Goal: Information Seeking & Learning: Compare options

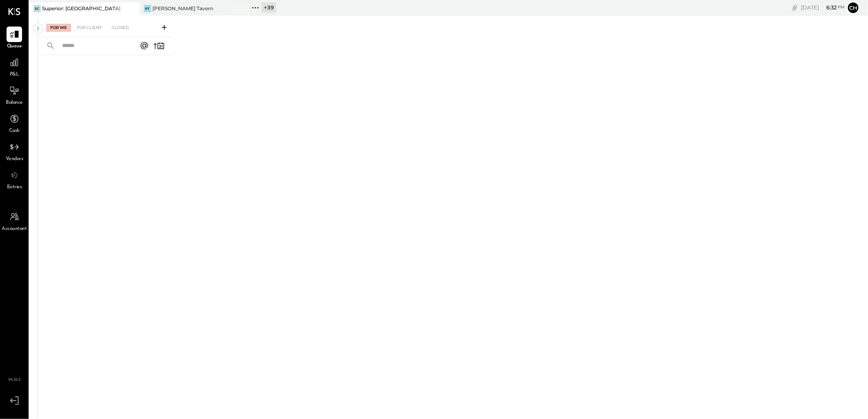
click at [130, 13] on icon at bounding box center [132, 9] width 10 height 10
click at [16, 64] on icon at bounding box center [14, 62] width 11 height 11
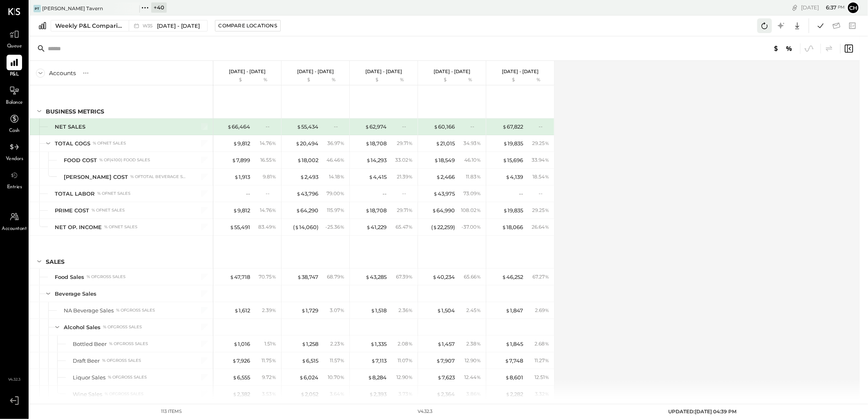
click at [693, 22] on icon at bounding box center [764, 25] width 11 height 11
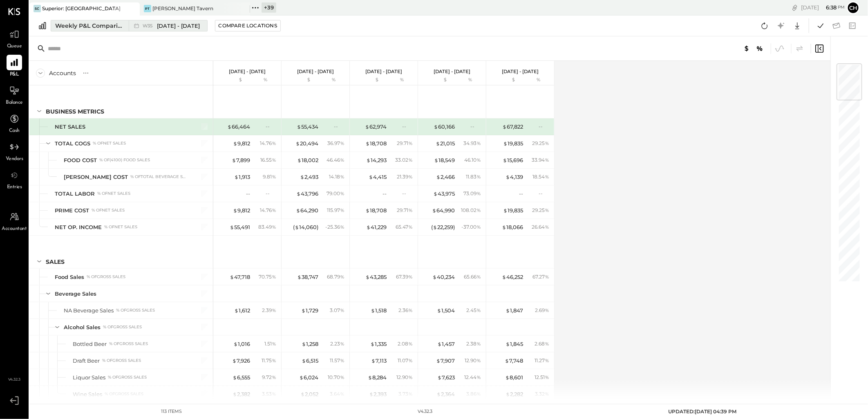
click at [98, 27] on div "Weekly P&L Comparison" at bounding box center [89, 26] width 69 height 8
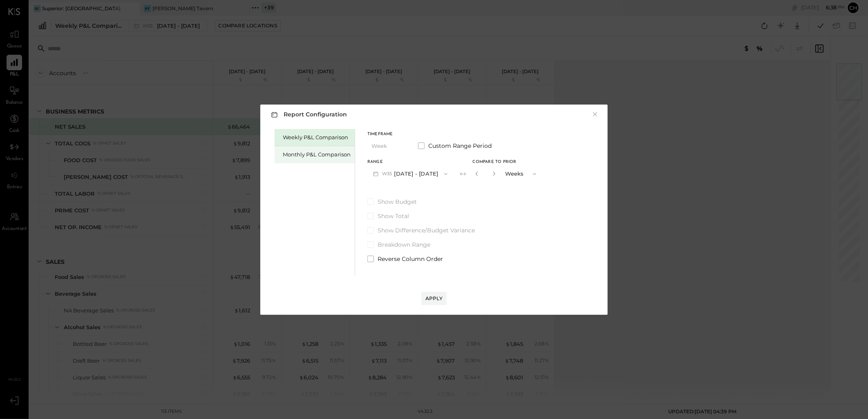
click at [292, 154] on div "Monthly P&L Comparison" at bounding box center [317, 155] width 68 height 8
click at [427, 176] on button "M09 [DATE] - [DATE]" at bounding box center [410, 173] width 86 height 15
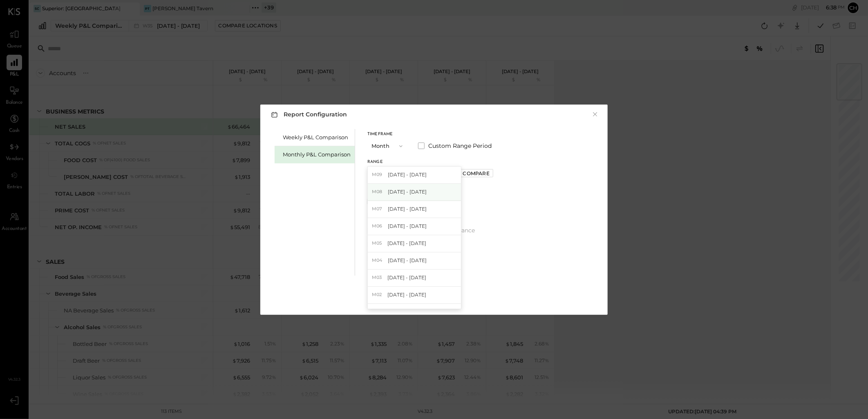
click at [427, 191] on div "M08 [DATE] - [DATE]" at bounding box center [414, 192] width 93 height 17
click at [495, 207] on div "Weekly P&L Comparison Monthly P&L Comparison Timeframe Month Custom Range Perio…" at bounding box center [433, 201] width 331 height 149
click at [593, 112] on button "×" at bounding box center [594, 114] width 7 height 8
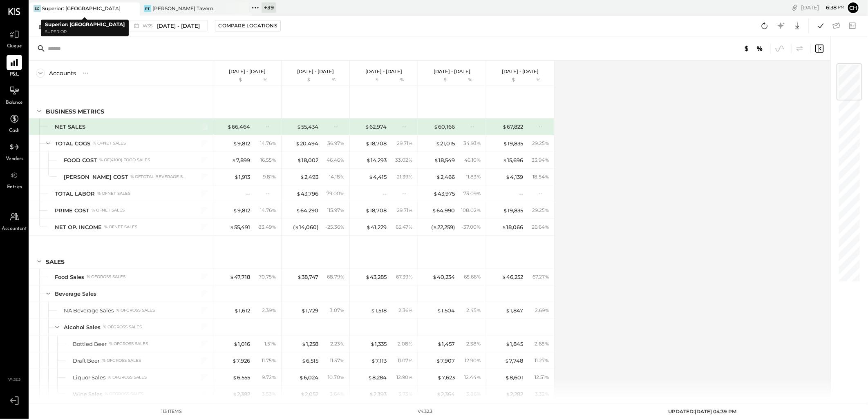
click at [127, 8] on div at bounding box center [125, 8] width 29 height 12
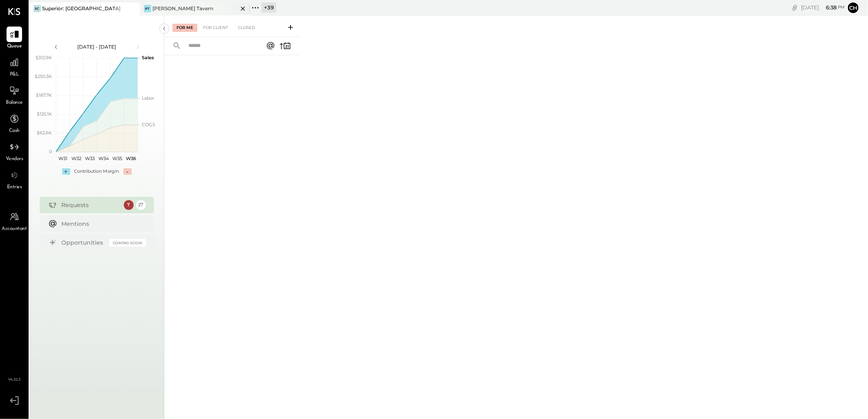
click at [170, 8] on div "[PERSON_NAME] Tavern" at bounding box center [182, 8] width 61 height 7
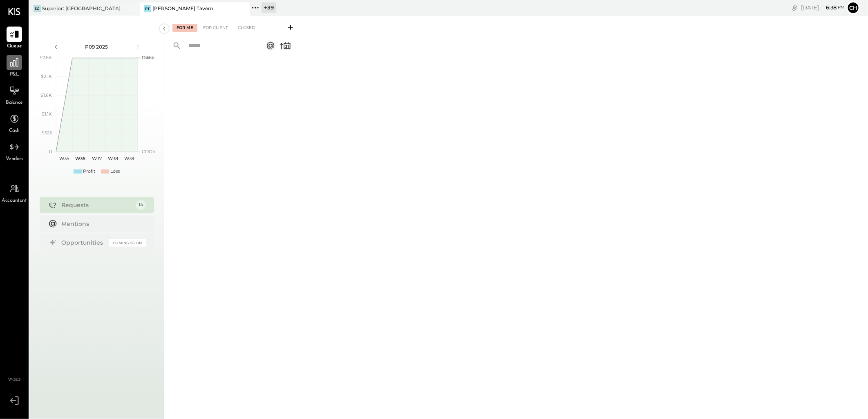
click at [14, 66] on icon at bounding box center [14, 62] width 11 height 11
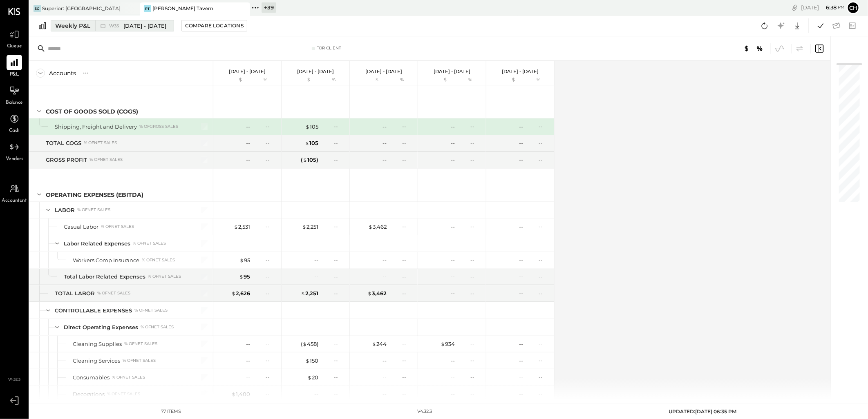
click at [145, 27] on span "[DATE] - [DATE]" at bounding box center [144, 26] width 43 height 8
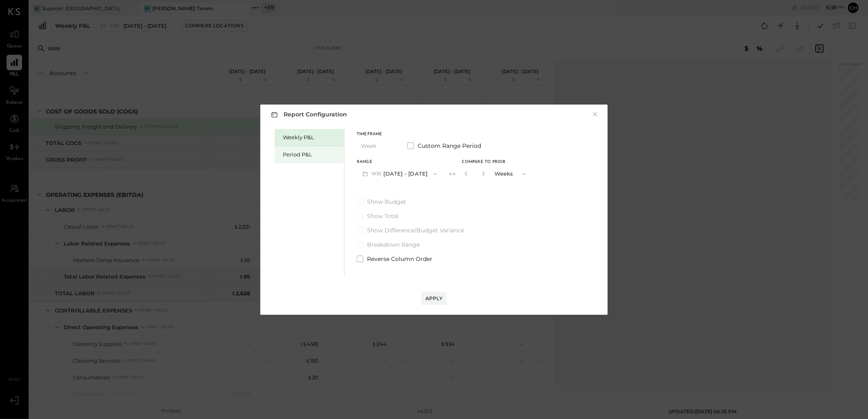
click at [290, 156] on div "Period P&L" at bounding box center [311, 155] width 57 height 8
click at [472, 173] on div "Compare" at bounding box center [464, 173] width 27 height 7
click at [485, 174] on icon "button" at bounding box center [482, 173] width 5 height 5
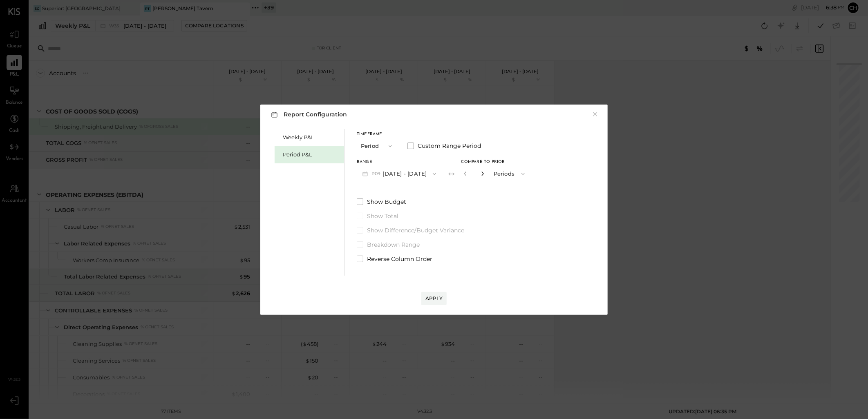
type input "*"
click at [432, 297] on div "Apply" at bounding box center [433, 298] width 17 height 7
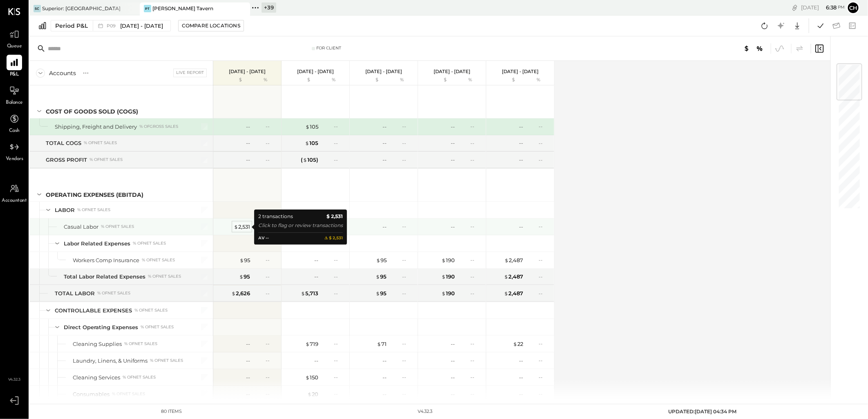
click at [244, 227] on div "$ 2,531" at bounding box center [242, 227] width 16 height 8
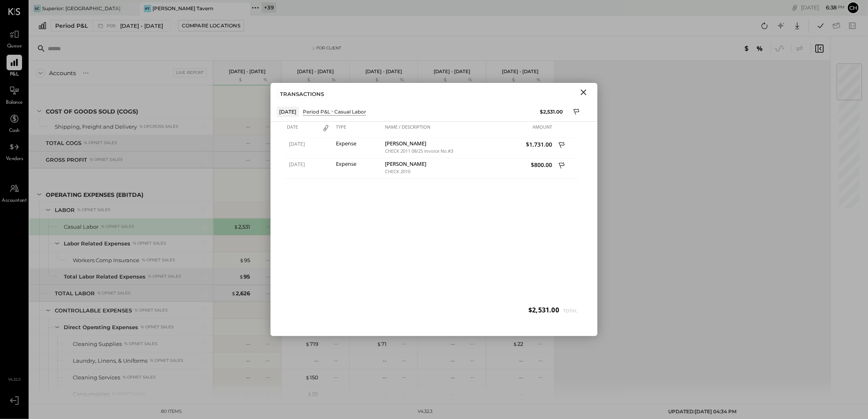
click at [581, 92] on icon "Close" at bounding box center [583, 92] width 10 height 10
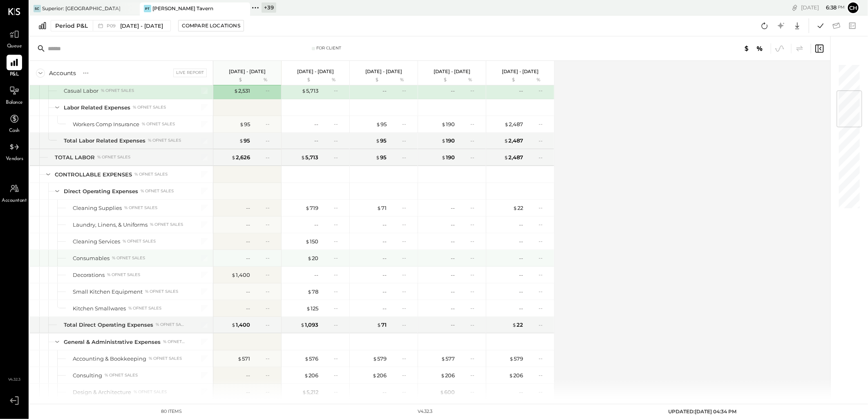
scroll to position [272, 0]
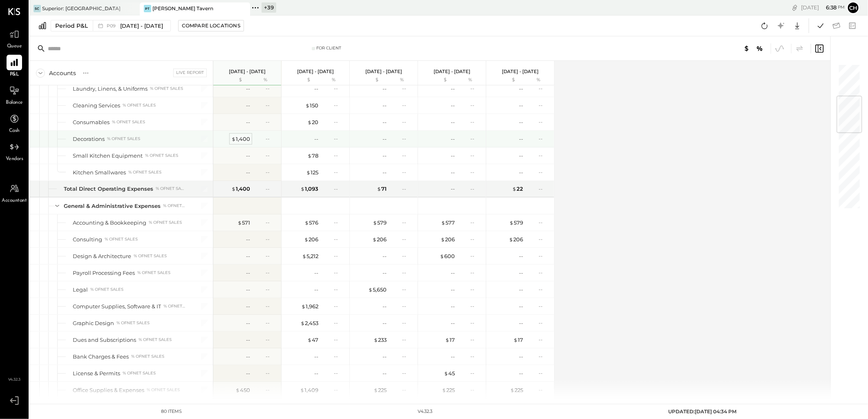
click at [239, 137] on div "$ 1,400" at bounding box center [240, 139] width 19 height 8
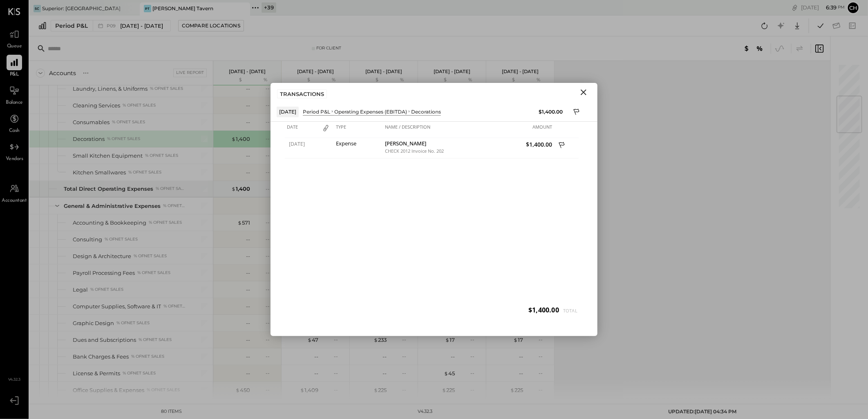
click at [585, 90] on icon "Close" at bounding box center [583, 92] width 6 height 6
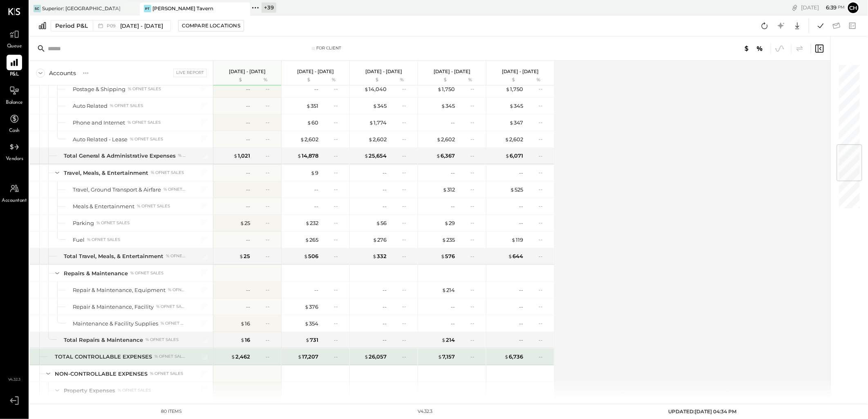
scroll to position [680, 0]
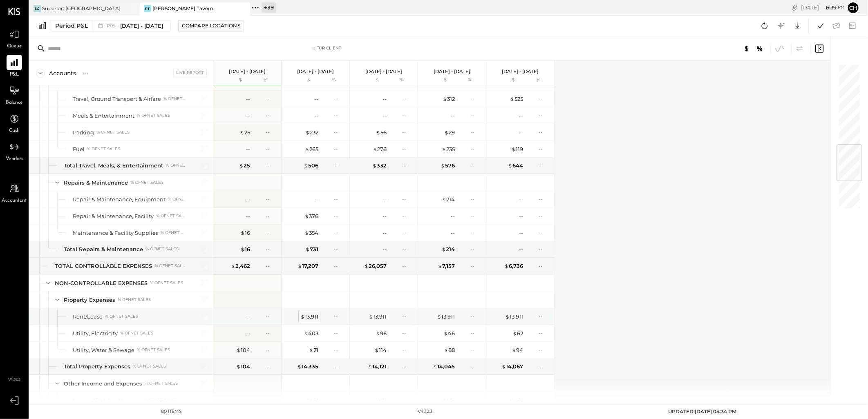
click at [314, 316] on div "$ 13,911" at bounding box center [309, 317] width 18 height 8
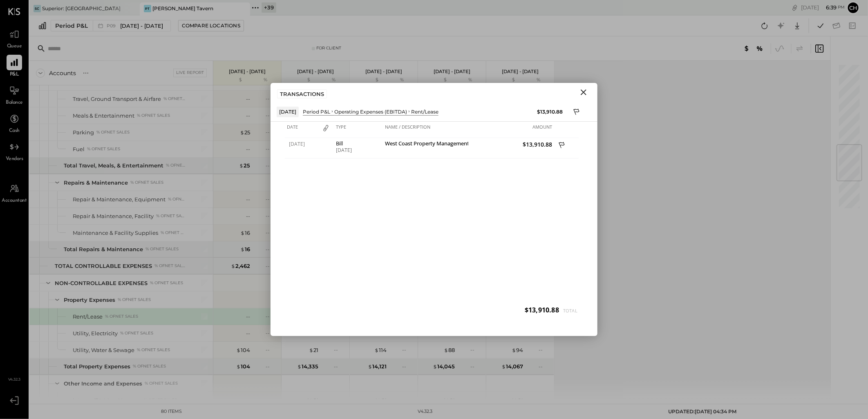
click at [583, 92] on icon "Close" at bounding box center [583, 92] width 6 height 6
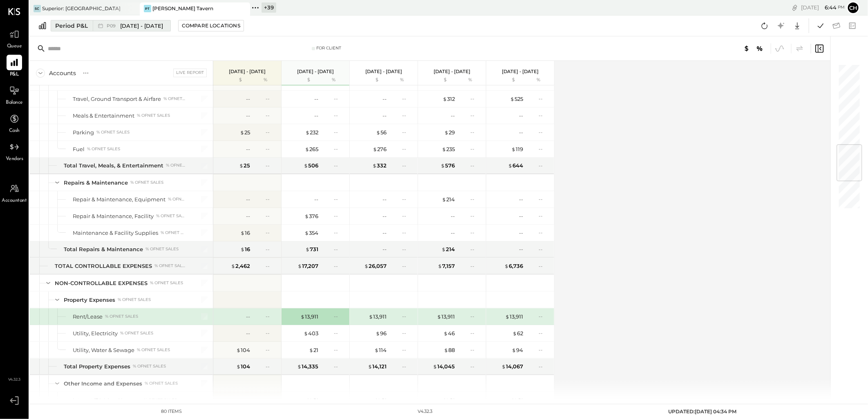
click at [133, 26] on span "[DATE] - [DATE]" at bounding box center [141, 26] width 43 height 8
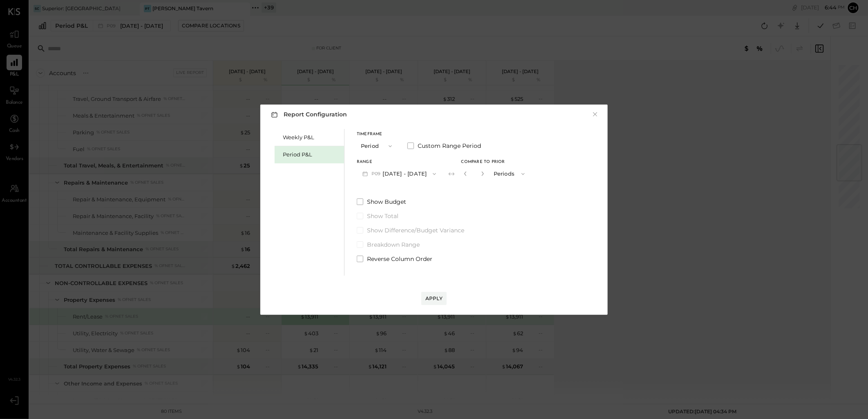
click at [435, 176] on button "P09 [DATE] - [DATE]" at bounding box center [399, 173] width 85 height 15
click at [415, 194] on span "[DATE] - [DATE]" at bounding box center [395, 191] width 39 height 7
click at [430, 301] on div "Apply" at bounding box center [433, 298] width 17 height 7
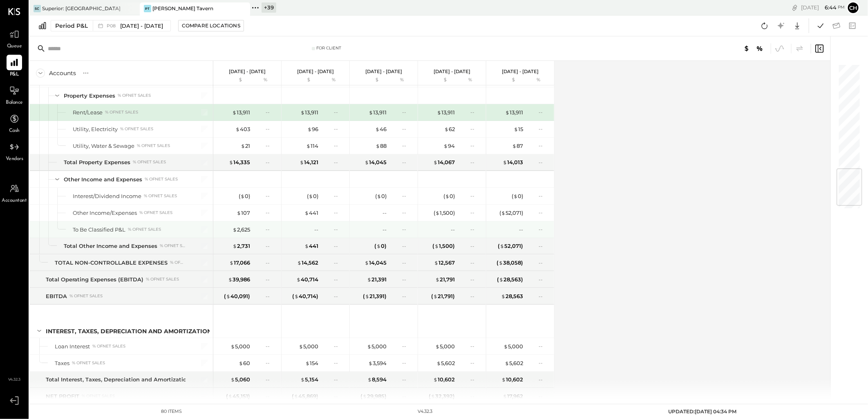
scroll to position [913, 0]
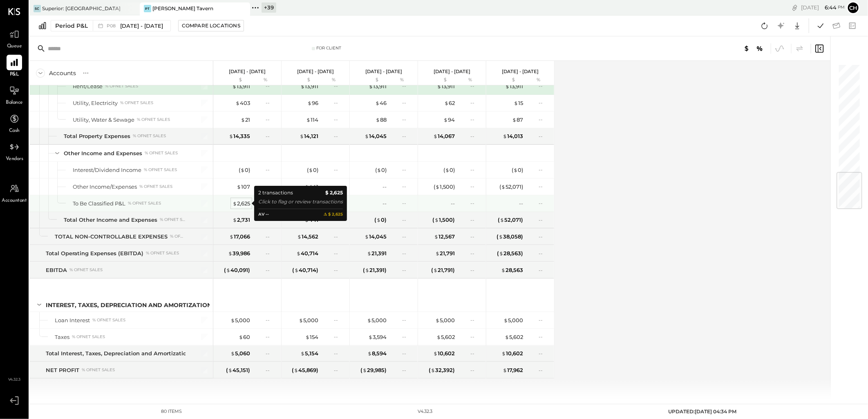
click at [243, 203] on div "$ 2,625" at bounding box center [241, 204] width 18 height 8
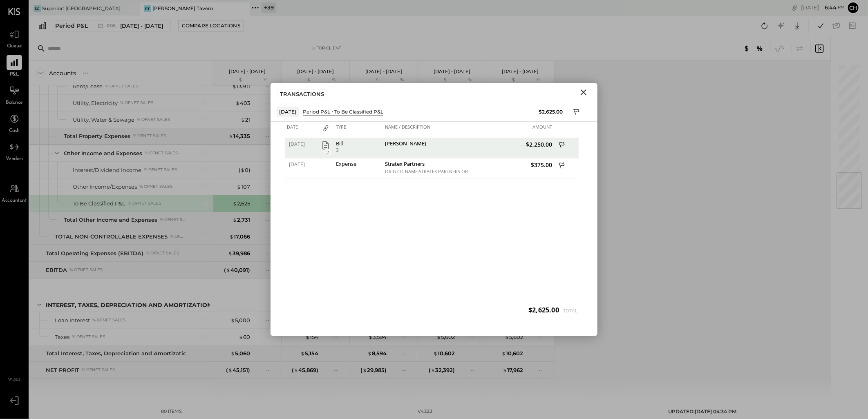
click at [585, 91] on icon "Close" at bounding box center [583, 92] width 10 height 10
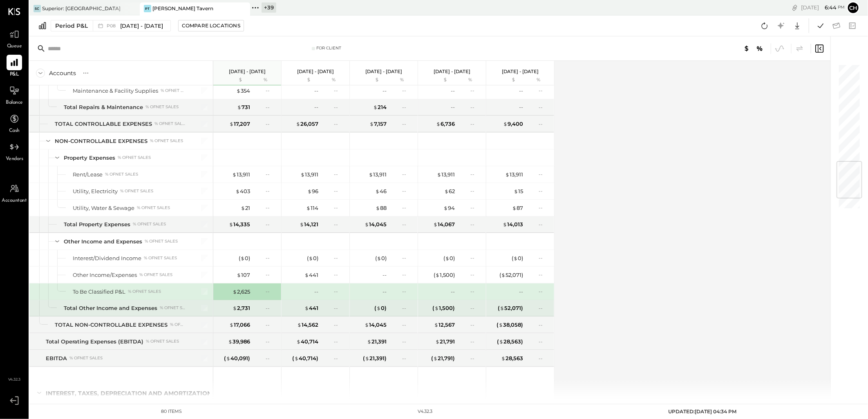
scroll to position [777, 0]
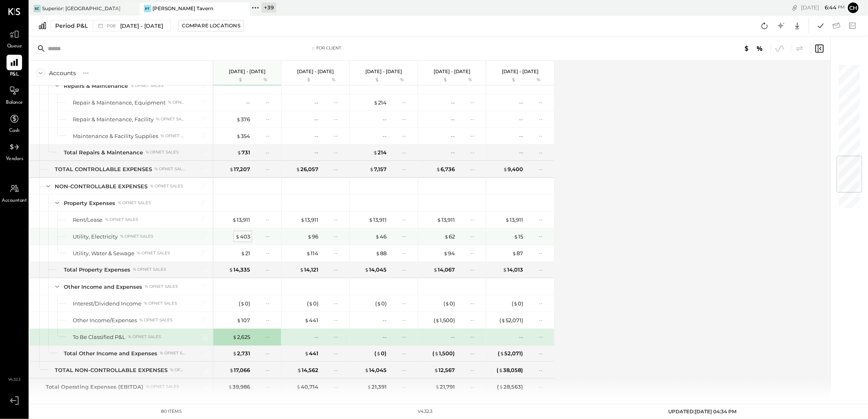
click at [247, 240] on div "$ 403" at bounding box center [242, 237] width 15 height 8
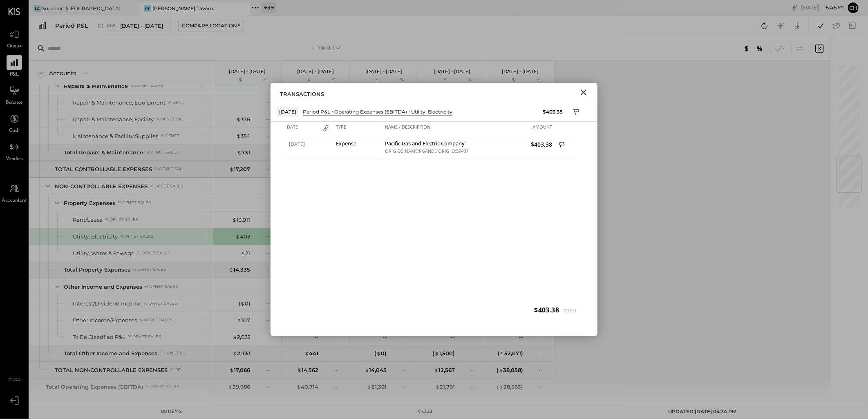
click at [582, 92] on icon "Close" at bounding box center [583, 92] width 10 height 10
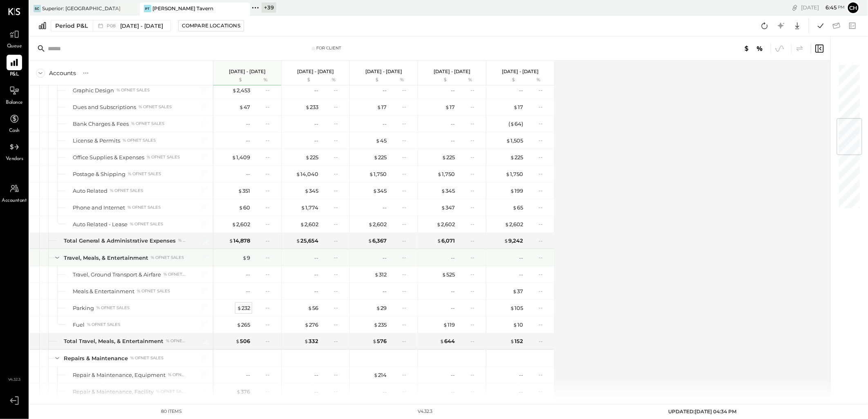
scroll to position [459, 0]
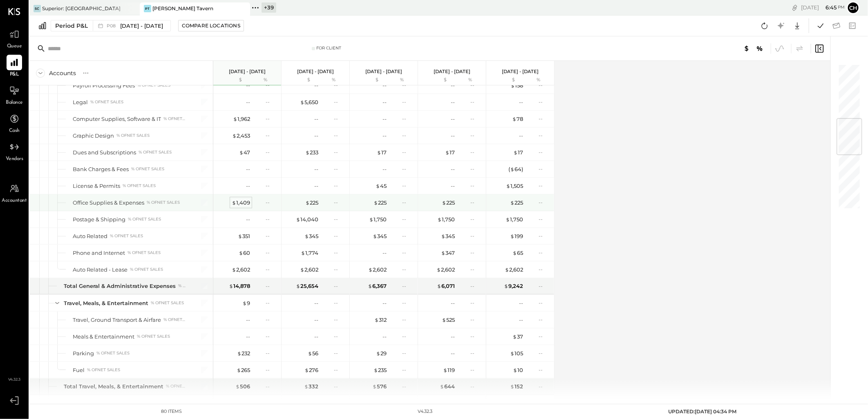
click at [243, 201] on div "$ 1,409" at bounding box center [241, 203] width 18 height 8
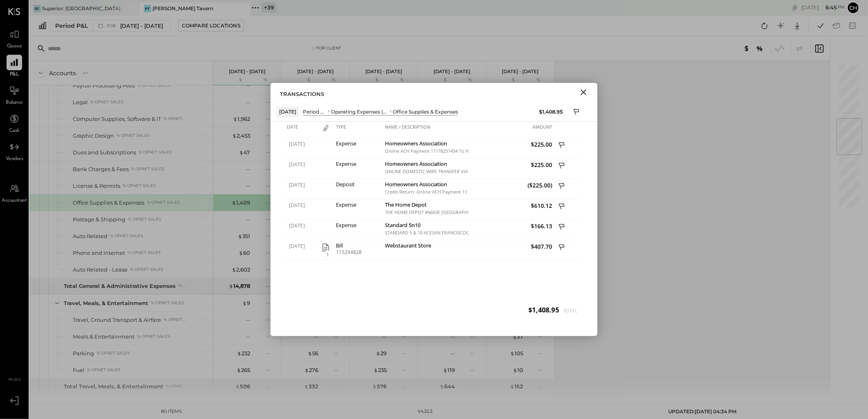
click at [585, 92] on icon "Close" at bounding box center [583, 92] width 10 height 10
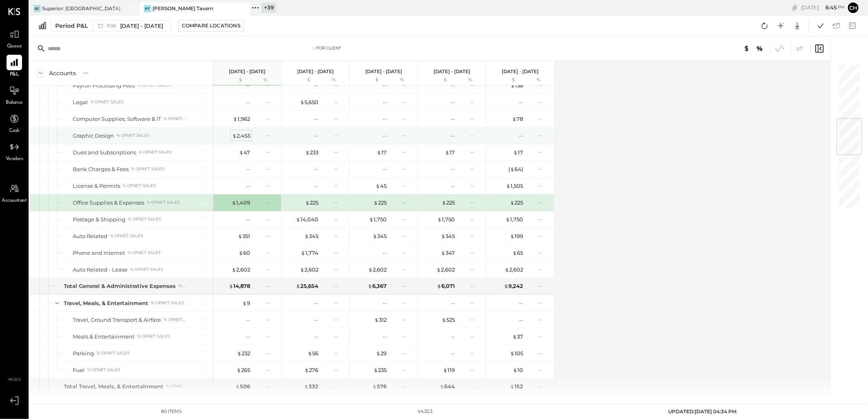
click at [250, 135] on div "$ 2,453" at bounding box center [241, 136] width 18 height 8
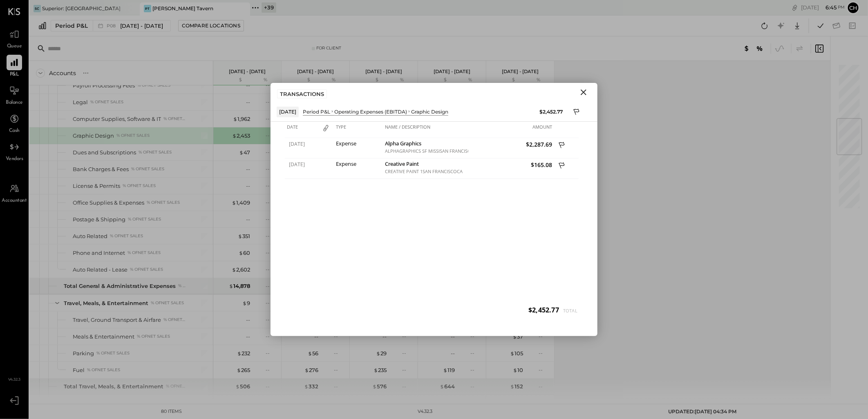
click at [583, 95] on icon "Close" at bounding box center [583, 92] width 10 height 10
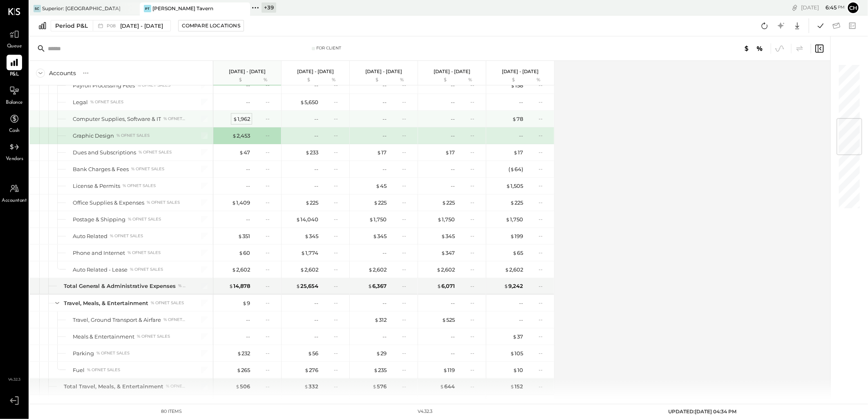
click at [244, 118] on div "$ 1,962" at bounding box center [241, 119] width 17 height 8
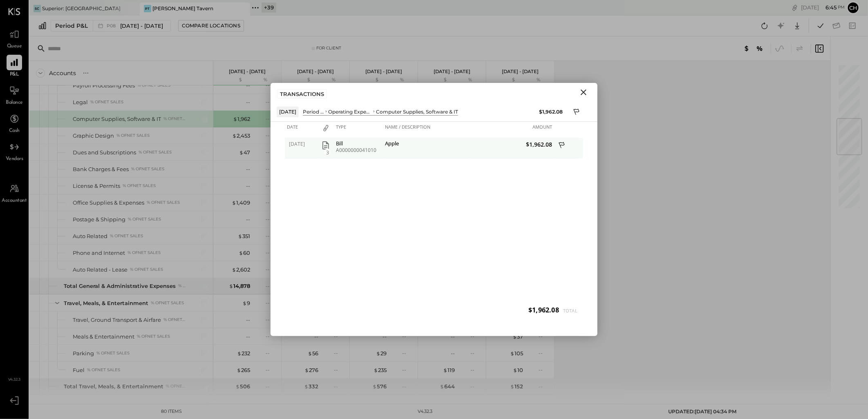
click at [324, 145] on icon "button" at bounding box center [325, 145] width 7 height 8
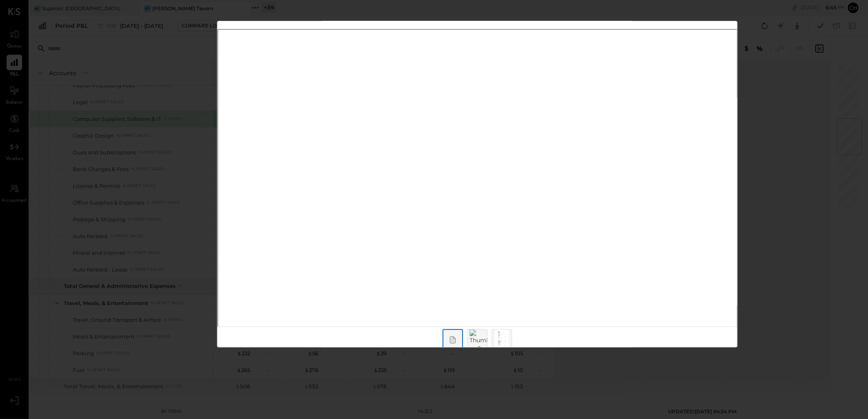
scroll to position [42, 0]
click at [479, 325] on img at bounding box center [479, 326] width 20 height 23
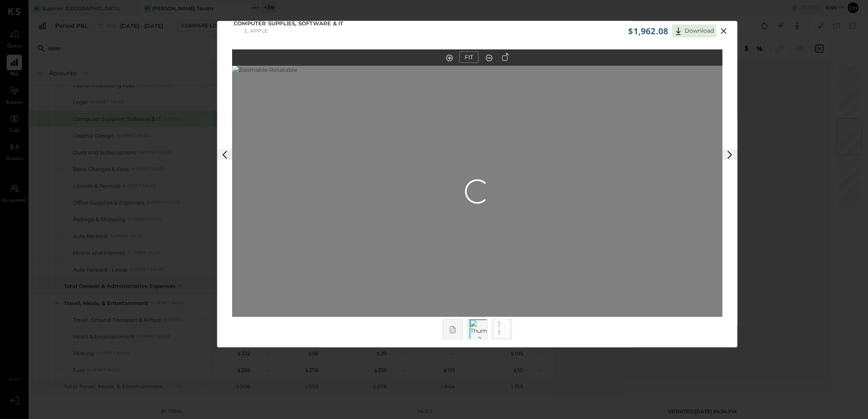
click at [495, 326] on img at bounding box center [502, 328] width 14 height 18
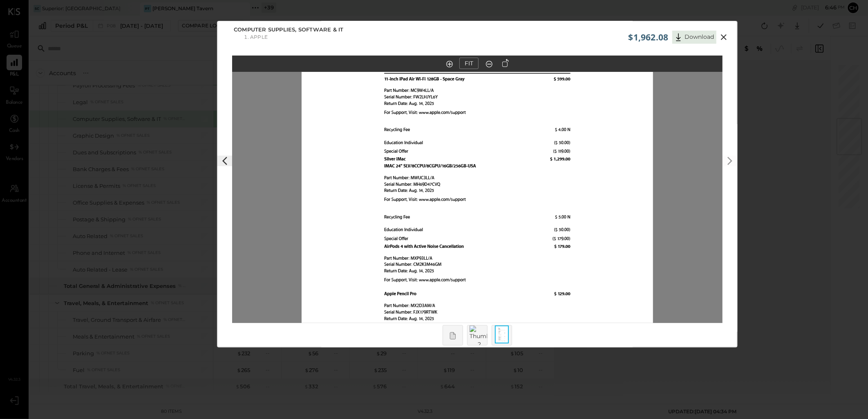
scroll to position [0, 0]
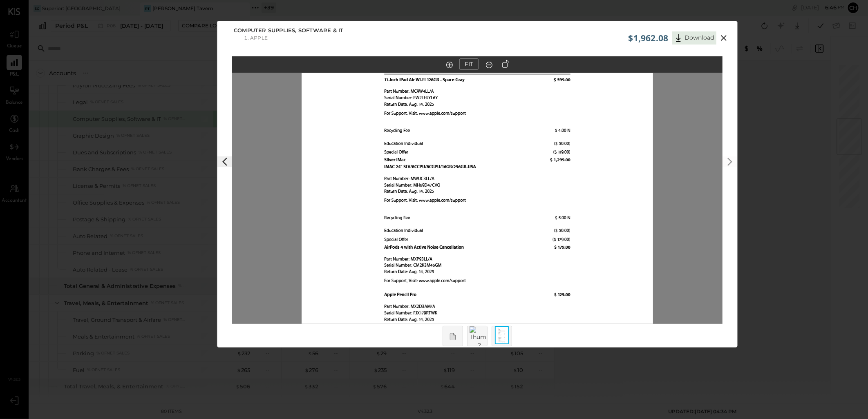
click at [722, 38] on icon at bounding box center [723, 38] width 6 height 6
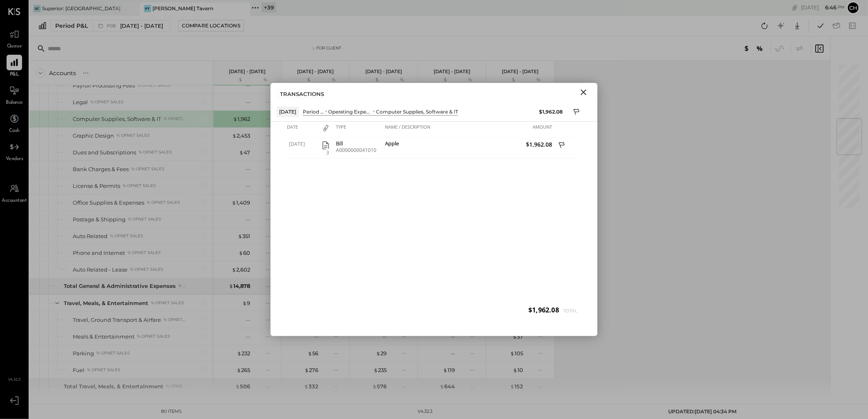
click at [580, 91] on icon "Close" at bounding box center [583, 92] width 10 height 10
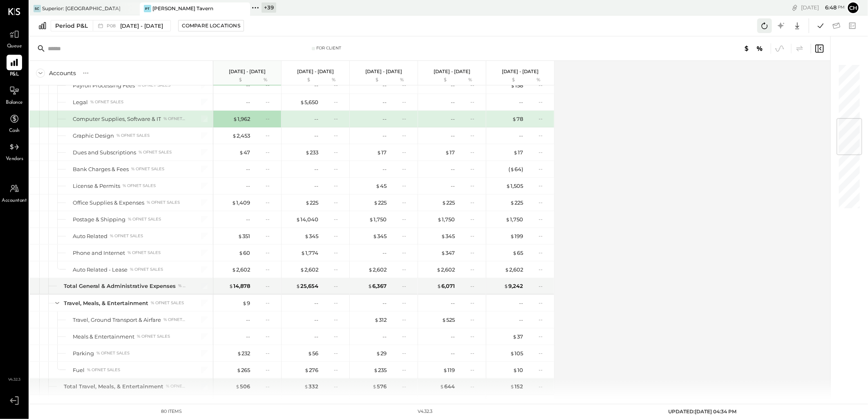
click at [766, 21] on icon at bounding box center [764, 25] width 11 height 11
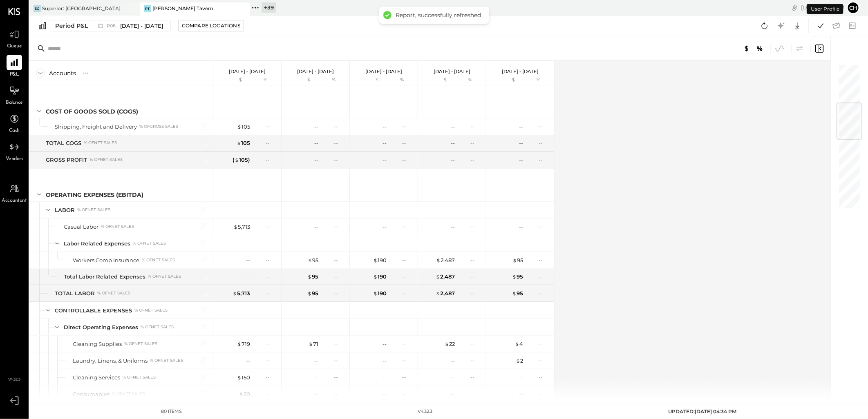
scroll to position [329, 0]
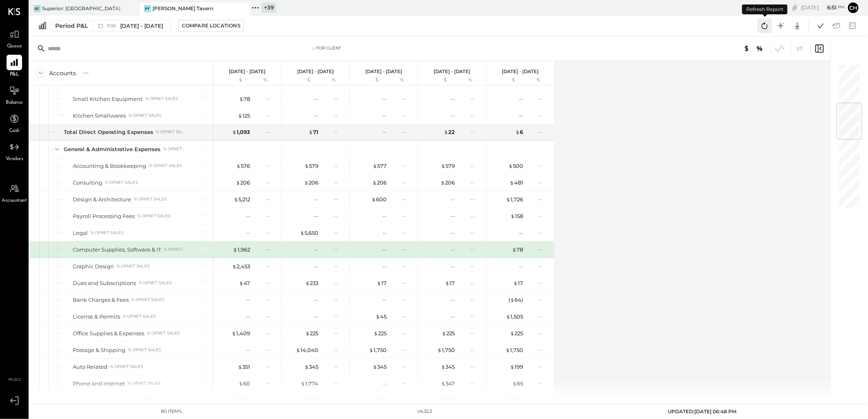
click at [760, 25] on icon at bounding box center [764, 25] width 11 height 11
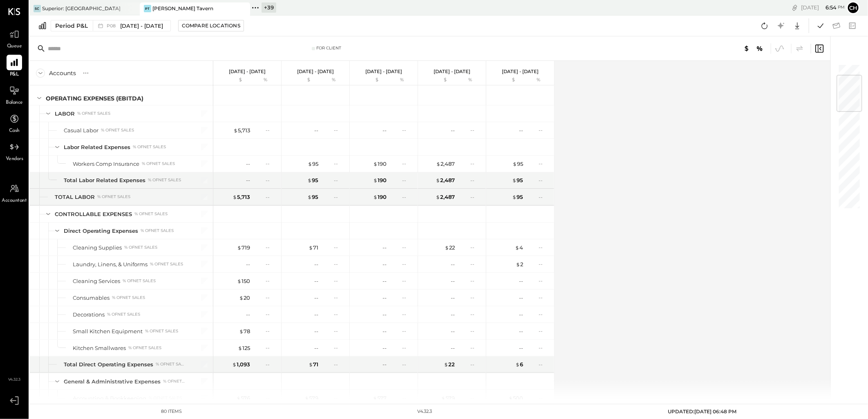
scroll to position [0, 0]
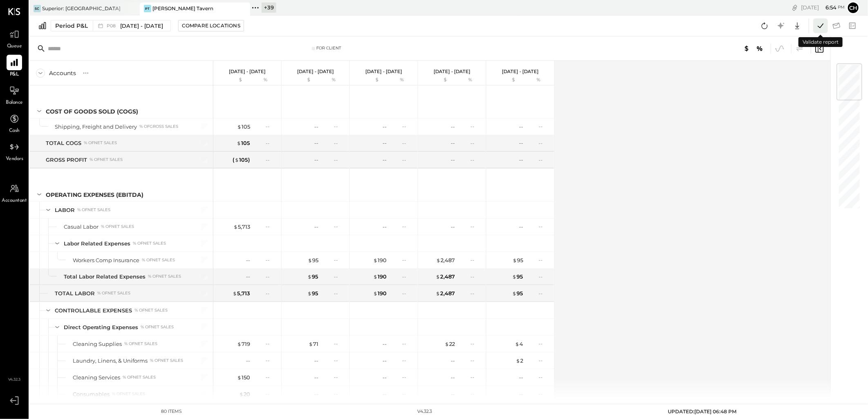
click at [818, 24] on icon at bounding box center [820, 25] width 11 height 11
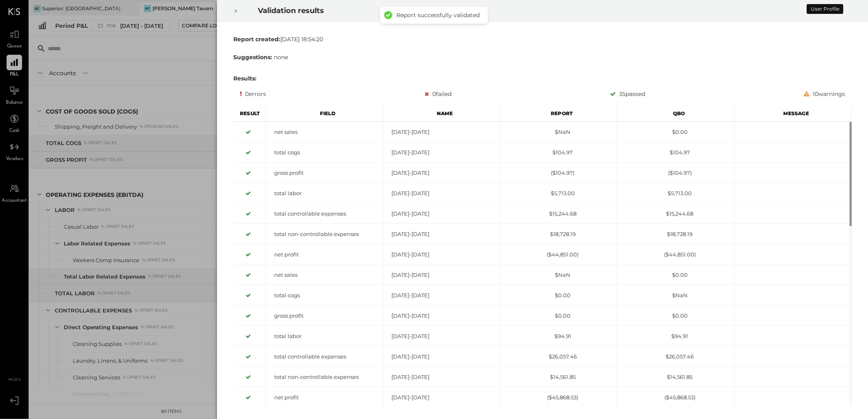
scroll to position [312, 0]
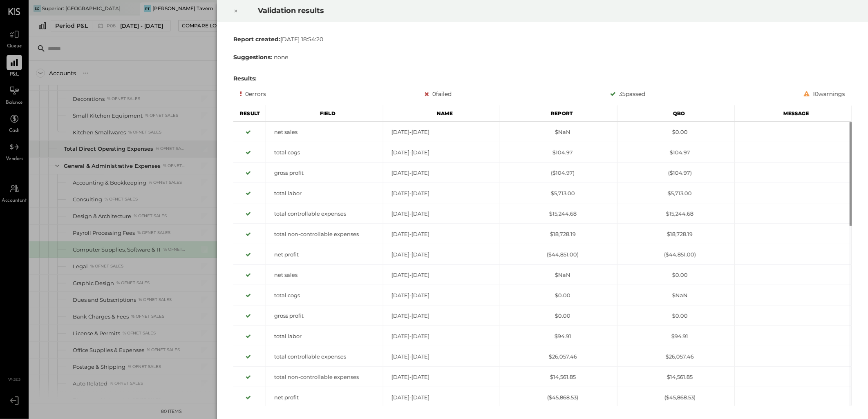
click at [238, 8] on div at bounding box center [236, 11] width 18 height 23
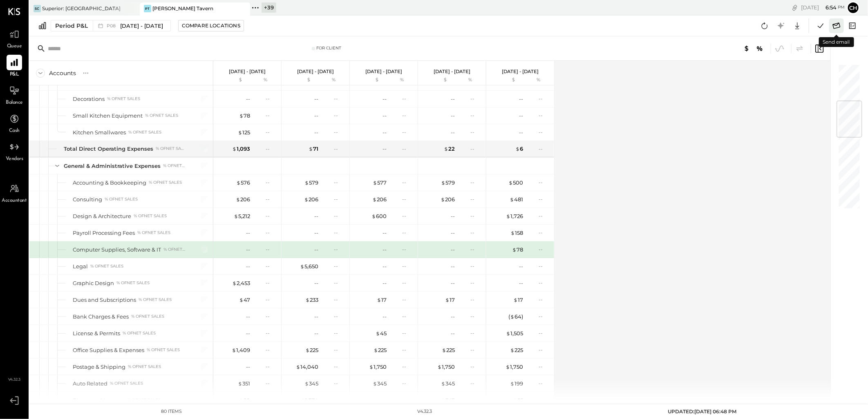
click at [839, 25] on icon at bounding box center [836, 25] width 8 height 6
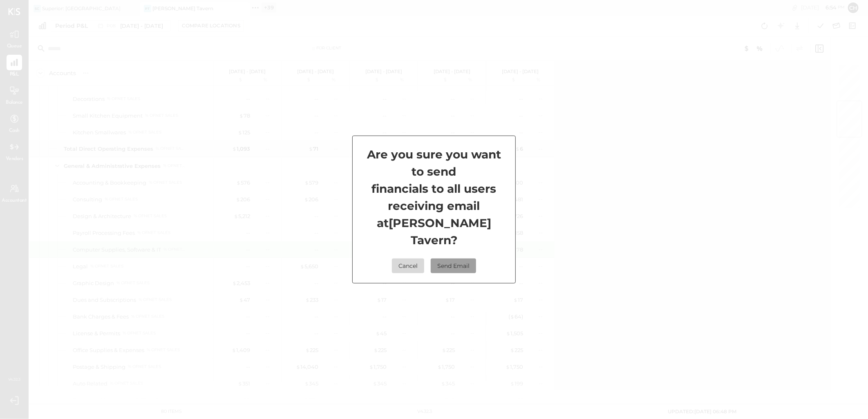
click at [466, 259] on button "Send Email" at bounding box center [452, 266] width 45 height 15
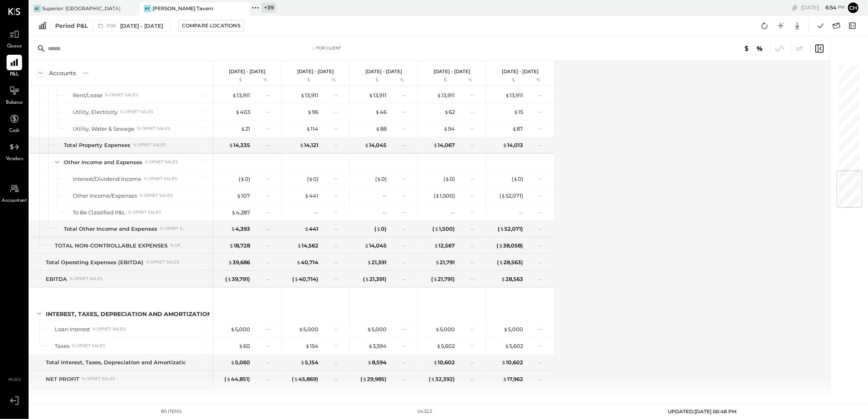
scroll to position [913, 0]
